Goal: Information Seeking & Learning: Find specific fact

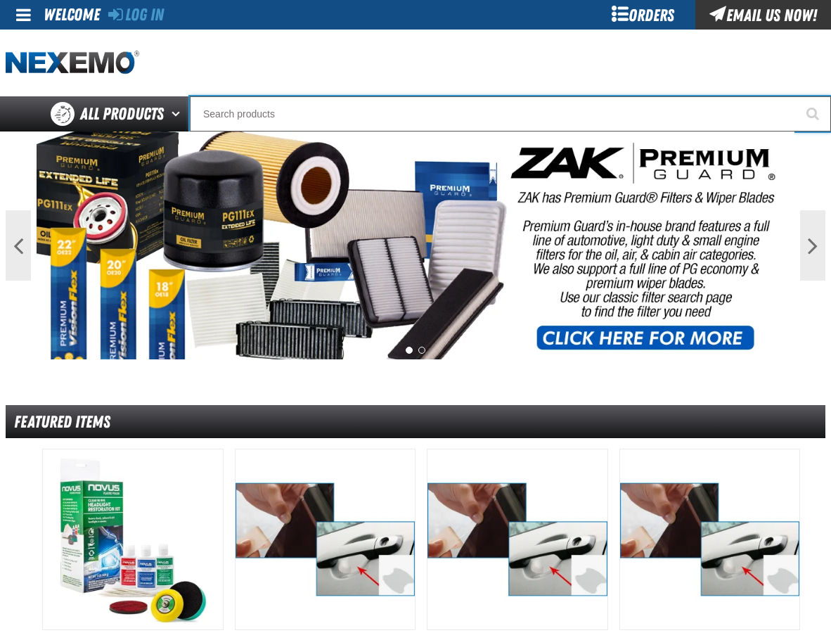
click at [267, 110] on input "Search" at bounding box center [510, 113] width 641 height 35
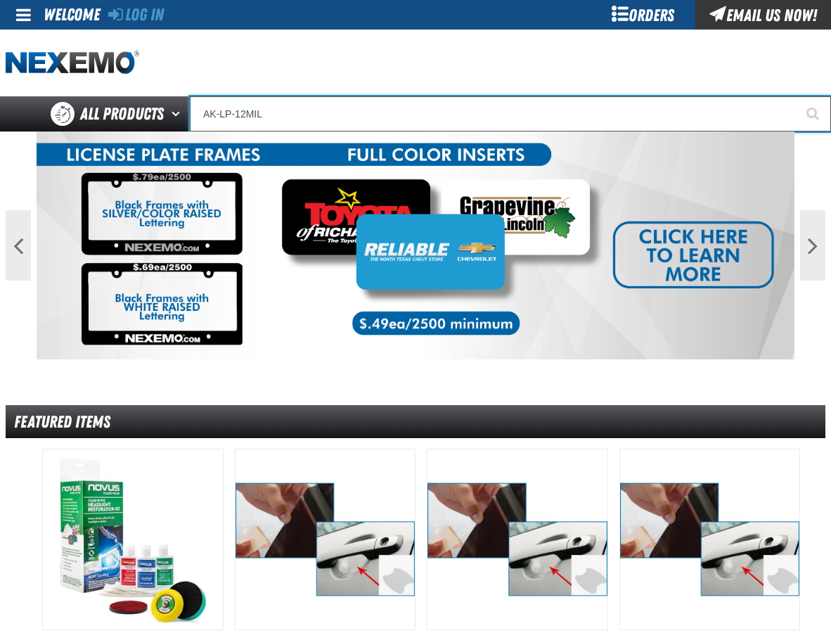
type input "AK-LP-12MIL"
click at [796, 96] on button "Start Searching" at bounding box center [813, 113] width 35 height 35
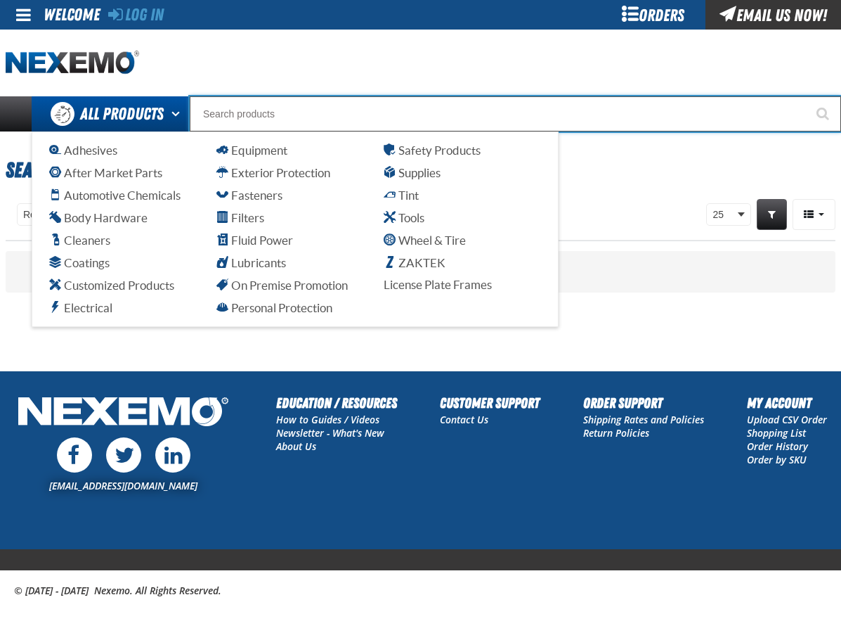
drag, startPoint x: 290, startPoint y: 105, endPoint x: 164, endPoint y: 112, distance: 126.7
click at [164, 112] on div "Back All Products Adhesives After Market Parts Automotive Chemicals Body Hardwa…" at bounding box center [420, 113] width 841 height 35
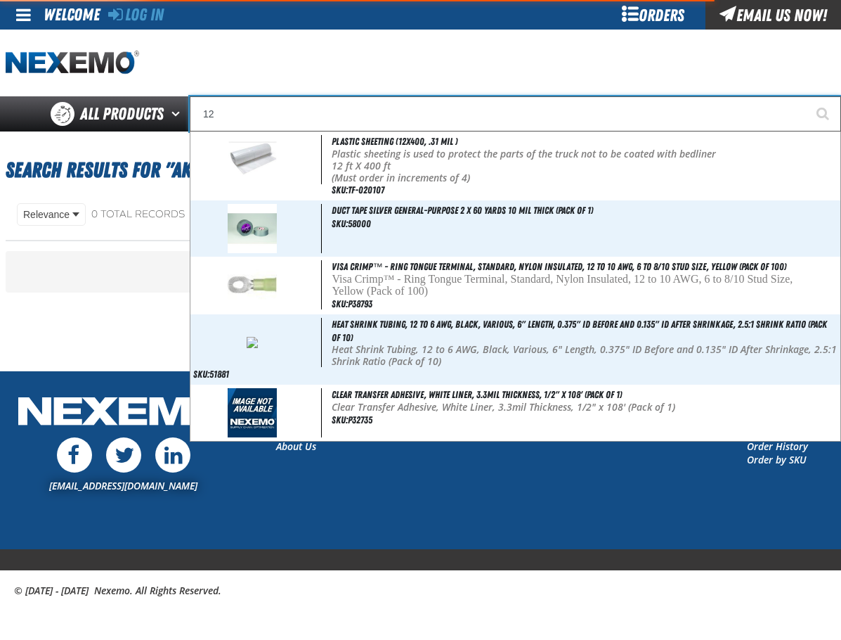
type input "1"
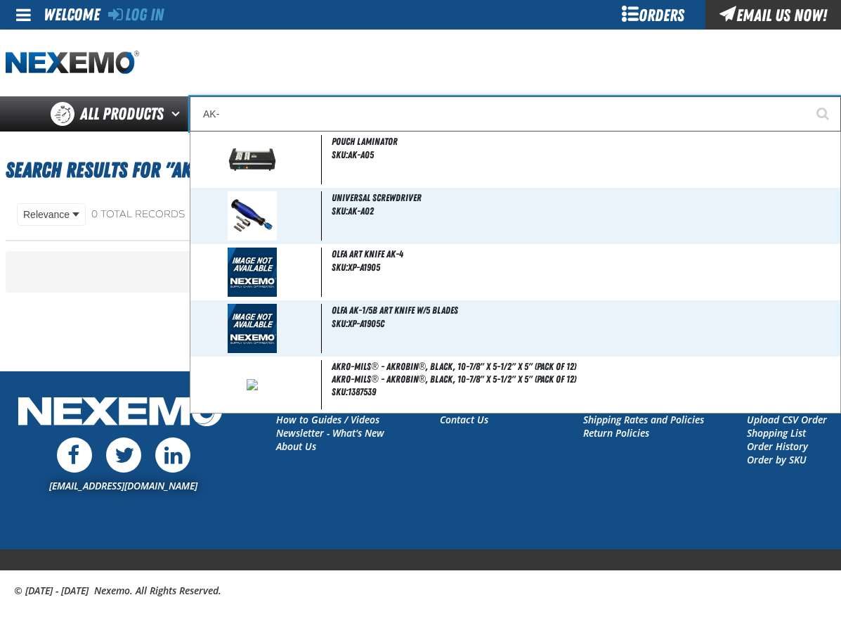
type input "AK"
